Goal: Task Accomplishment & Management: Check status

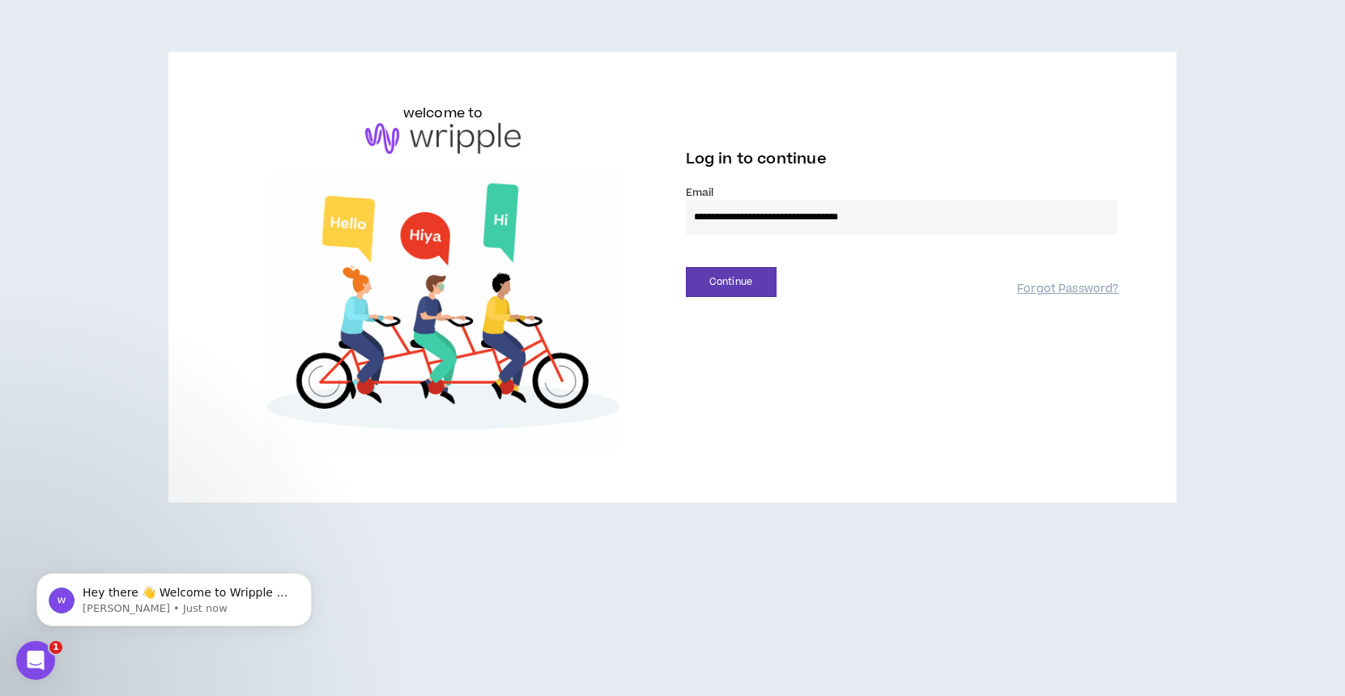
type input "**********"
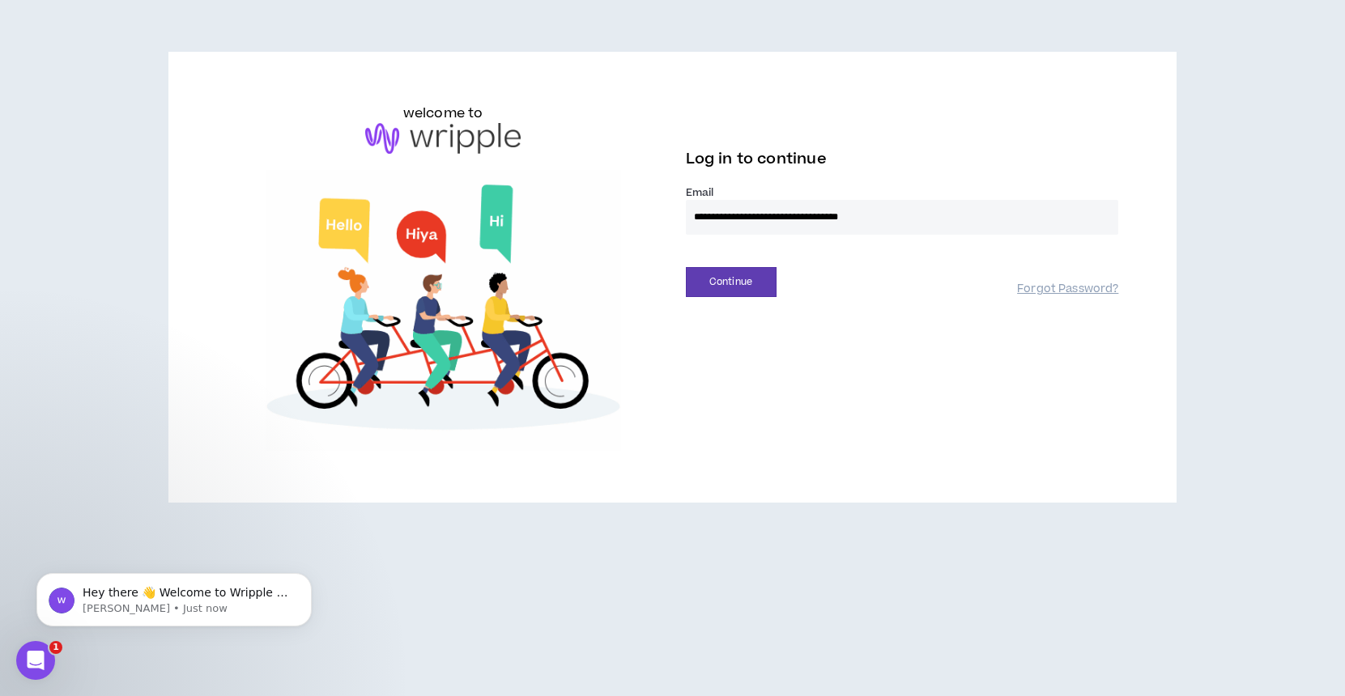
click at [730, 282] on button "Continue" at bounding box center [731, 282] width 91 height 30
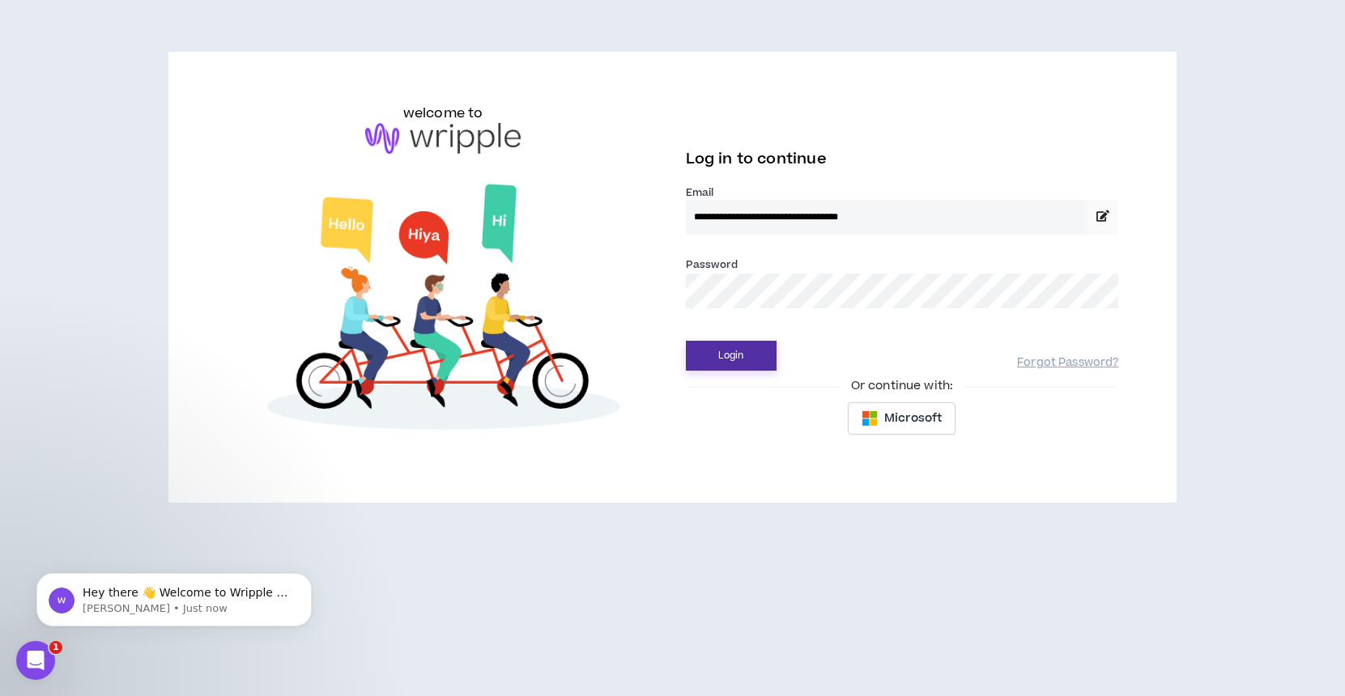
click at [760, 346] on button "Login" at bounding box center [731, 356] width 91 height 30
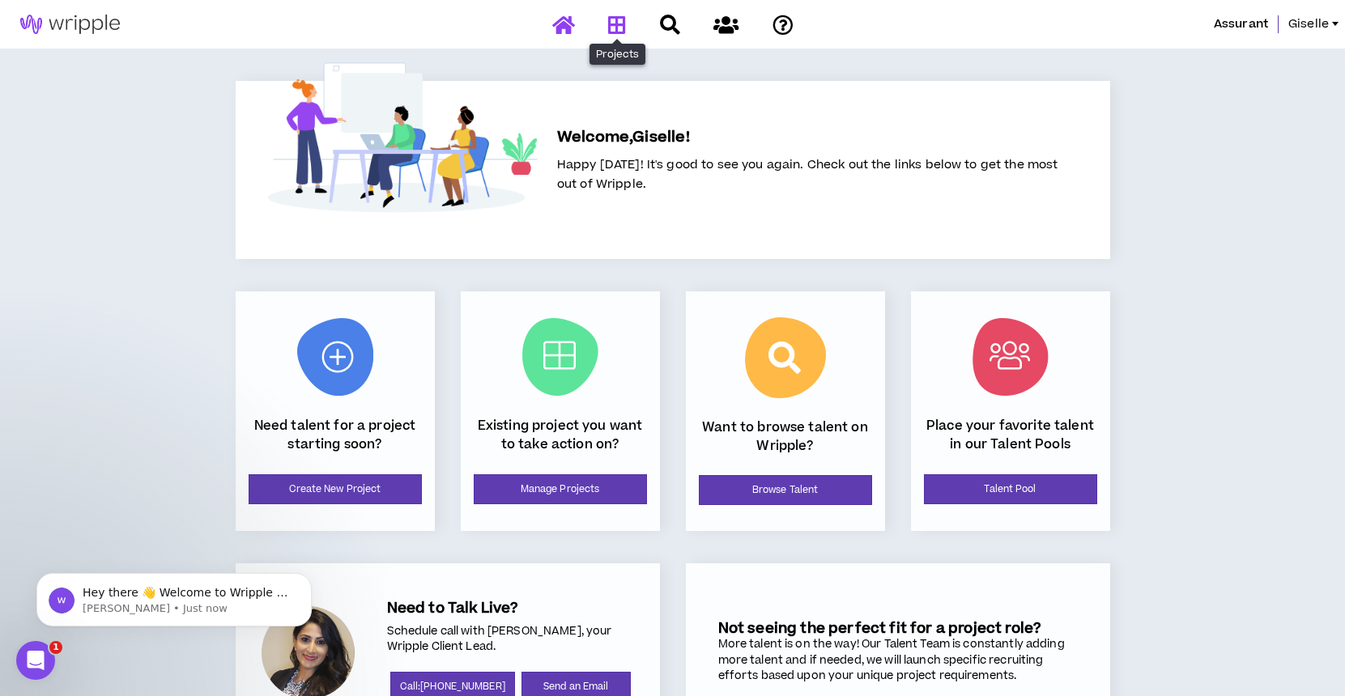
click at [623, 15] on icon at bounding box center [617, 25] width 18 height 20
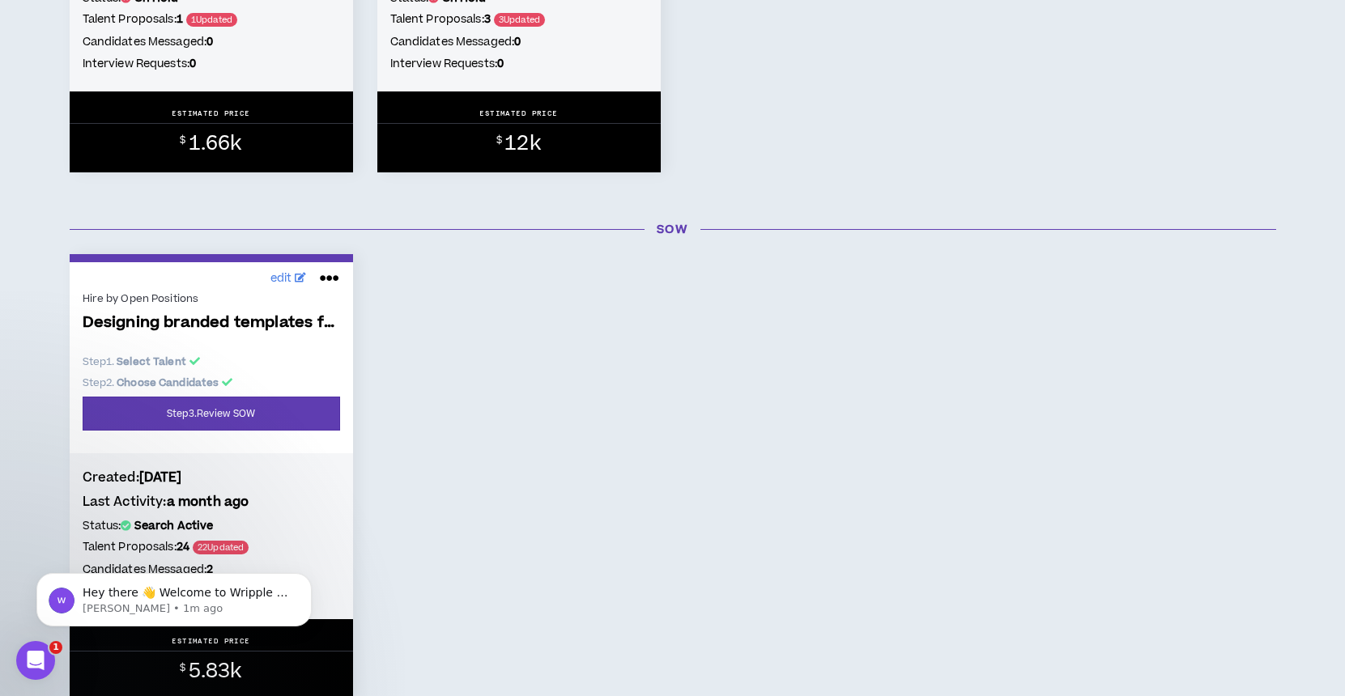
scroll to position [672, 0]
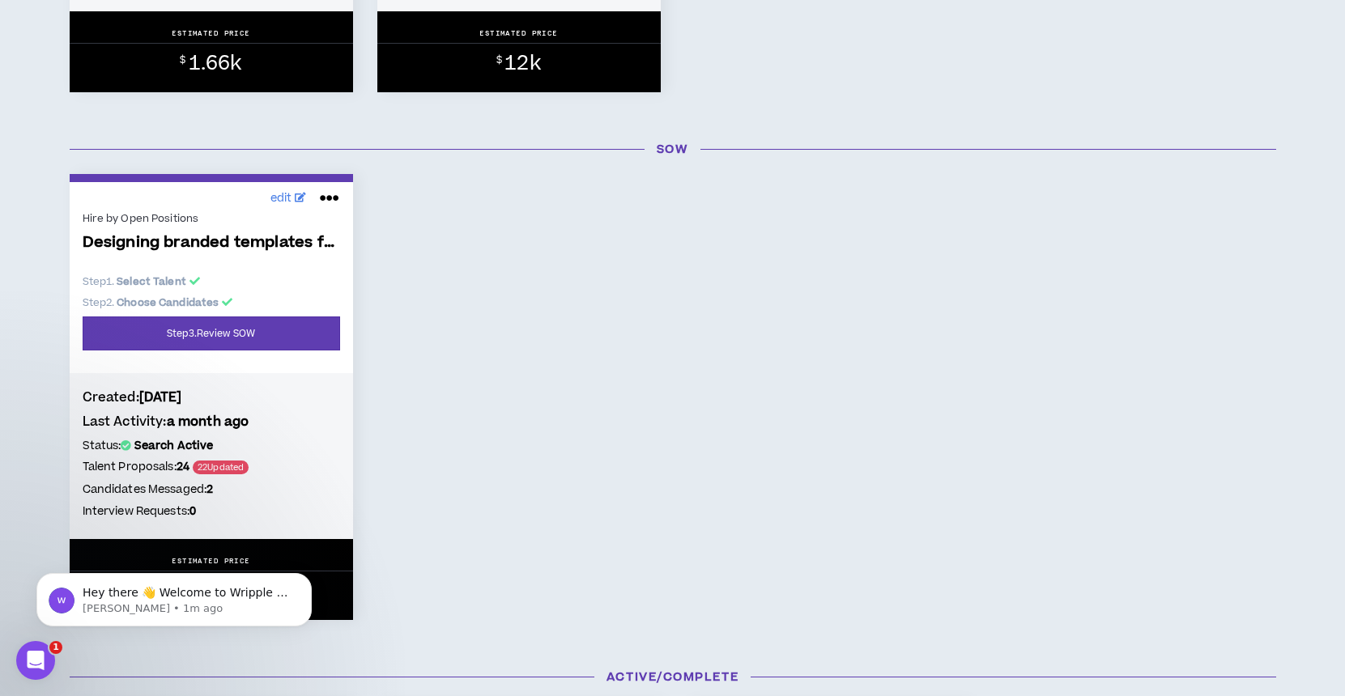
click at [305, 271] on p "Designing branded templates for social posts" at bounding box center [212, 254] width 258 height 40
click at [286, 334] on link "Step 3 . Review SOW" at bounding box center [212, 334] width 258 height 34
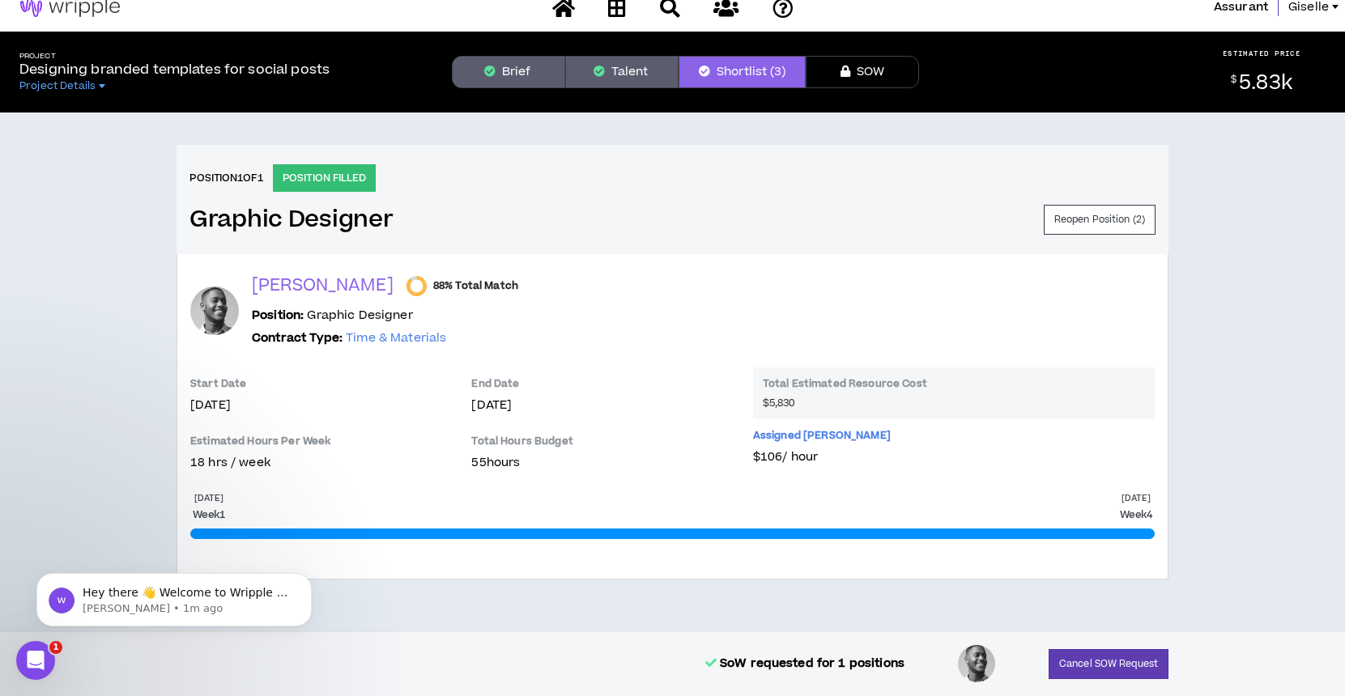
scroll to position [16, 0]
